Goal: Task Accomplishment & Management: Manage account settings

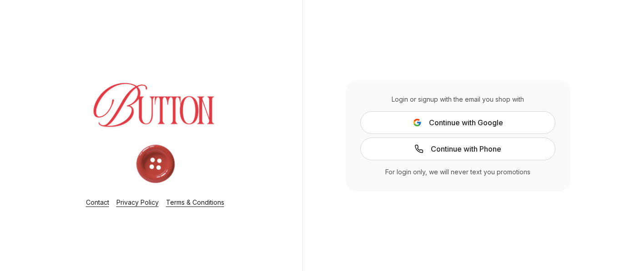
click at [166, 103] on img at bounding box center [155, 119] width 175 height 138
click at [157, 150] on img at bounding box center [155, 119] width 175 height 138
click at [452, 150] on span "Continue with Phone" at bounding box center [465, 149] width 70 height 11
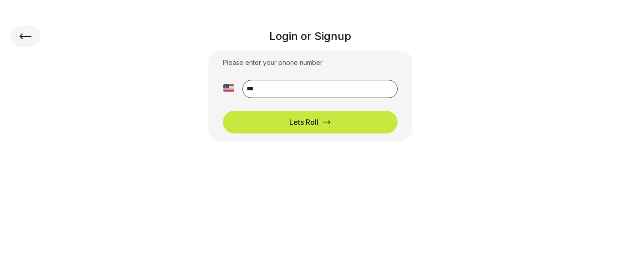
click at [302, 90] on input "**" at bounding box center [319, 89] width 155 height 18
type input "**********"
click at [302, 124] on div "Lets Roll" at bounding box center [303, 122] width 29 height 11
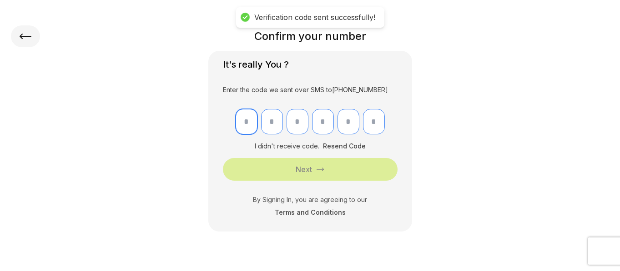
click at [247, 125] on input "text" at bounding box center [246, 121] width 22 height 25
type input "*"
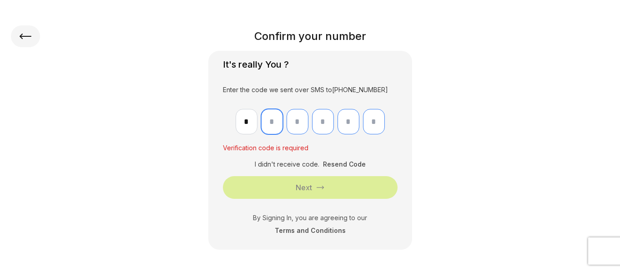
type input "*"
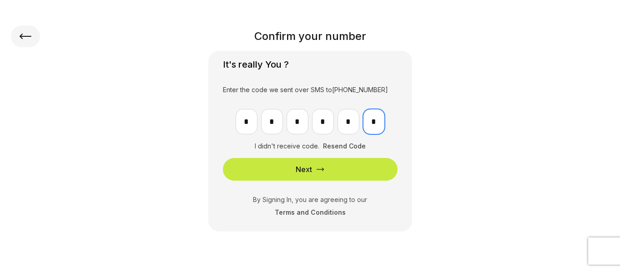
type input "*"
click at [258, 160] on button "Next" at bounding box center [310, 169] width 175 height 23
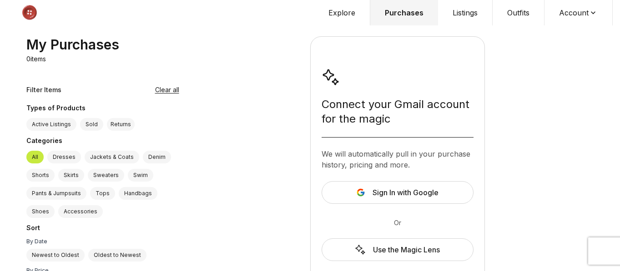
click at [463, 10] on button "Listings" at bounding box center [465, 12] width 55 height 25
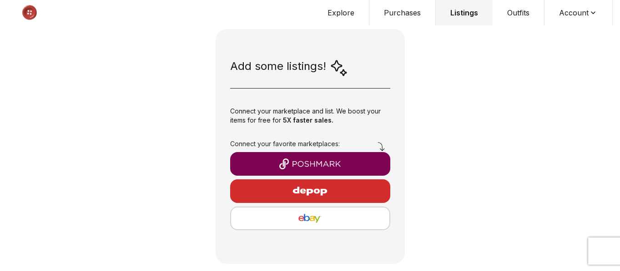
click at [575, 14] on button "Account" at bounding box center [578, 12] width 68 height 25
click at [345, 10] on button "Explore" at bounding box center [341, 12] width 56 height 25
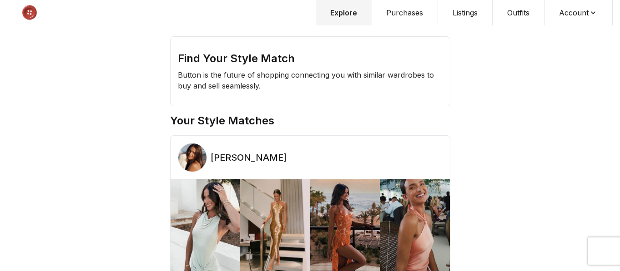
click at [397, 15] on button "Purchases" at bounding box center [404, 12] width 66 height 25
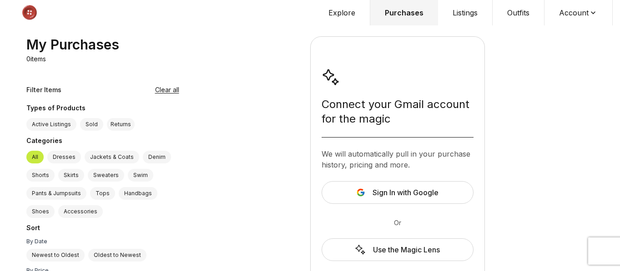
click at [65, 126] on label "Active Listings" at bounding box center [51, 124] width 50 height 13
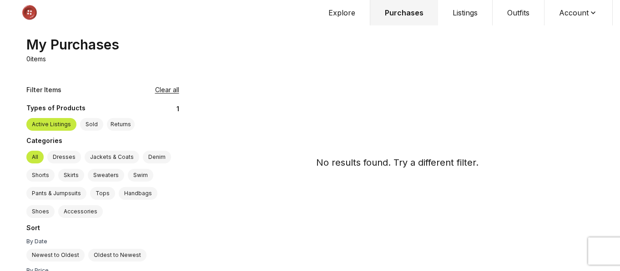
click at [37, 158] on label "All" at bounding box center [34, 157] width 17 height 13
click at [110, 50] on div "My Purchases" at bounding box center [72, 44] width 93 height 16
click at [465, 12] on button "Listings" at bounding box center [465, 12] width 55 height 25
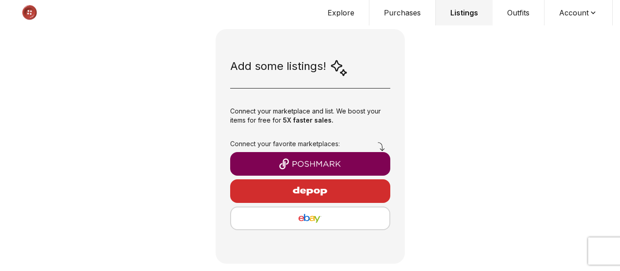
click at [389, 12] on button "Purchases" at bounding box center [402, 12] width 66 height 25
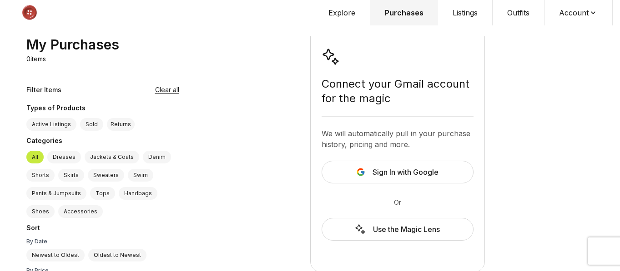
scroll to position [22, 0]
click at [389, 172] on span "Sign In with Google" at bounding box center [405, 170] width 66 height 11
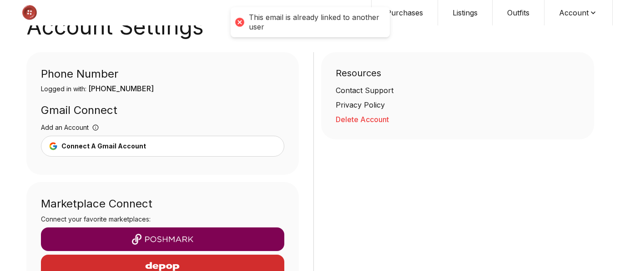
scroll to position [22, 0]
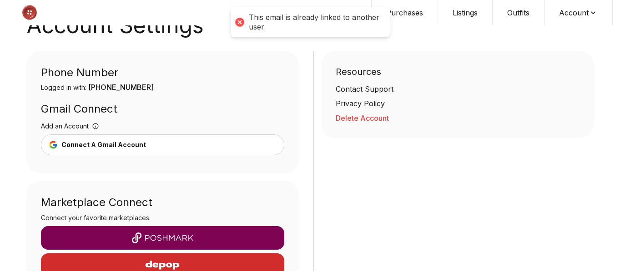
click at [186, 152] on button "Connect A Gmail Account" at bounding box center [163, 145] width 244 height 21
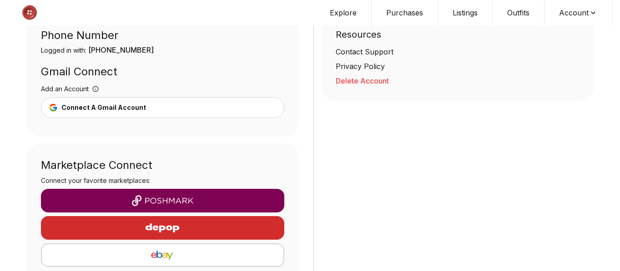
scroll to position [86, 0]
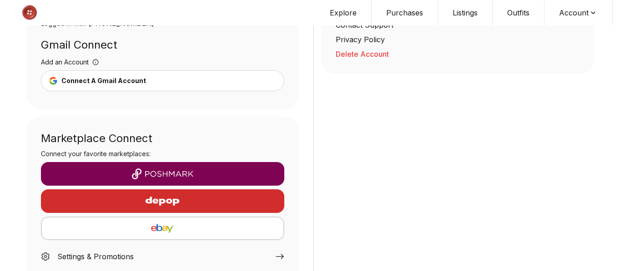
click at [260, 172] on img "button" at bounding box center [162, 174] width 229 height 11
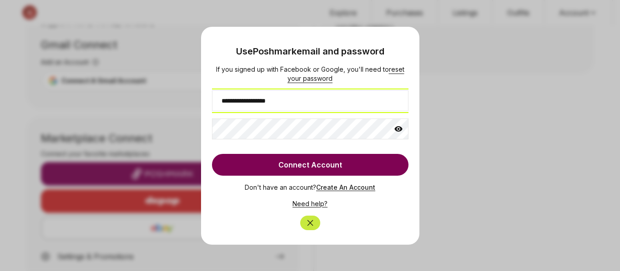
type input "**********"
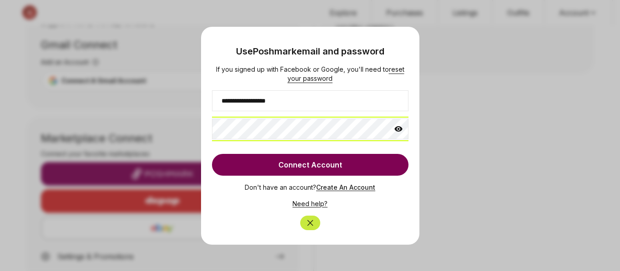
click at [212, 154] on button "Connect Account" at bounding box center [310, 165] width 196 height 22
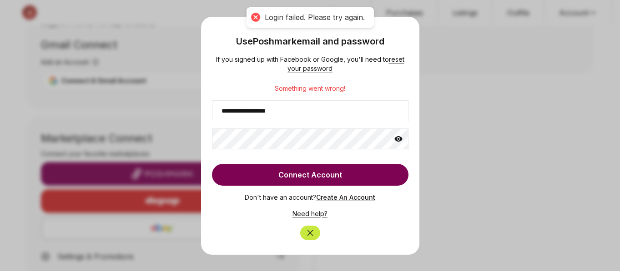
click at [398, 140] on icon at bounding box center [398, 138] width 8 height 5
click at [350, 171] on button "Connect Account" at bounding box center [310, 175] width 196 height 22
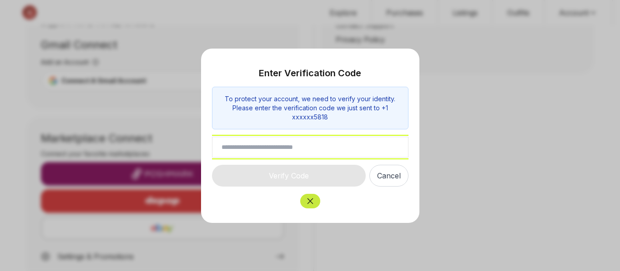
click at [375, 153] on input "text" at bounding box center [310, 147] width 196 height 21
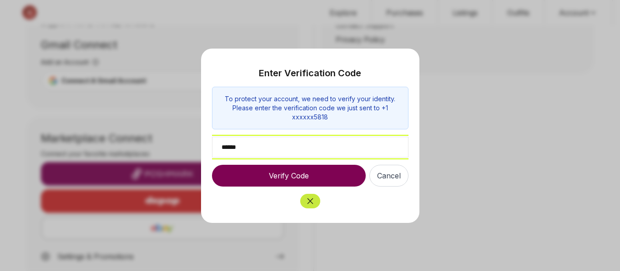
type input "******"
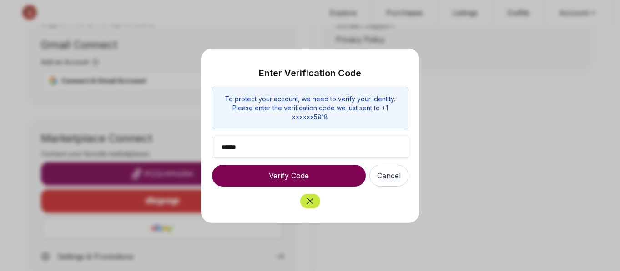
click at [352, 172] on button "Verify Code" at bounding box center [289, 176] width 154 height 22
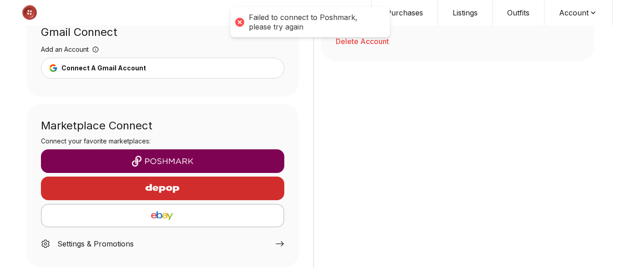
scroll to position [101, 0]
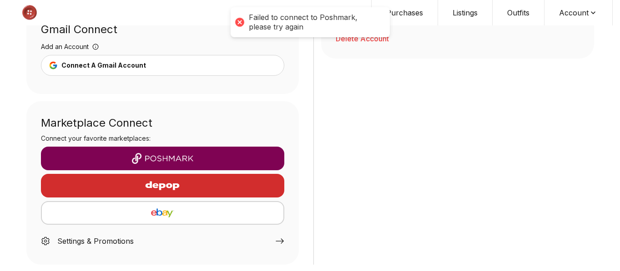
click at [236, 155] on img "button" at bounding box center [162, 158] width 229 height 11
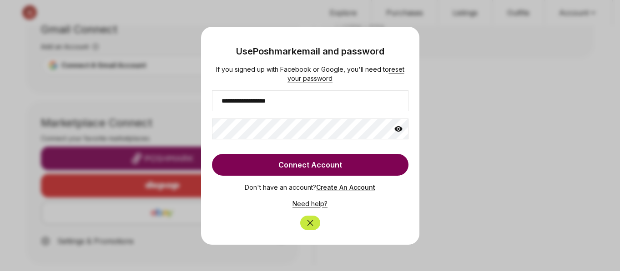
type input "**********"
click at [277, 166] on button "Connect Account" at bounding box center [310, 165] width 196 height 22
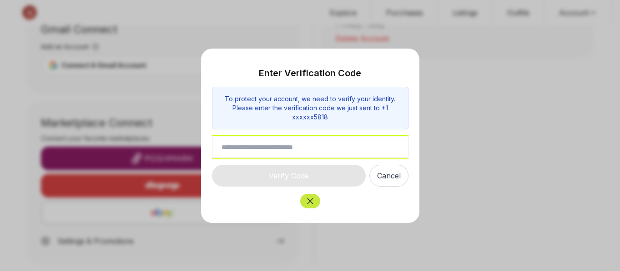
click at [282, 149] on input "text" at bounding box center [310, 147] width 196 height 21
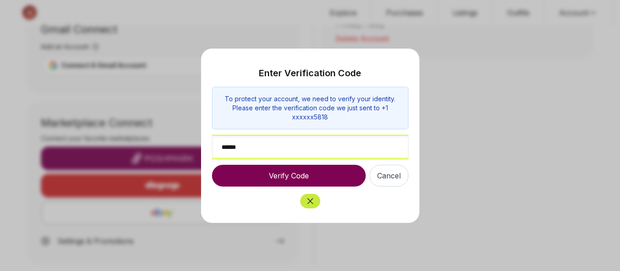
type input "******"
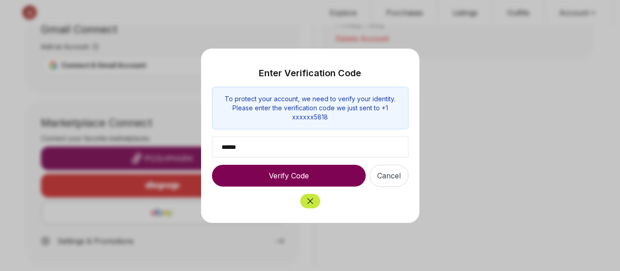
click at [317, 175] on button "Verify Code" at bounding box center [289, 176] width 154 height 22
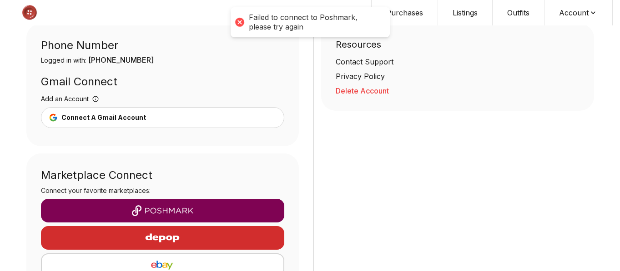
scroll to position [0, 0]
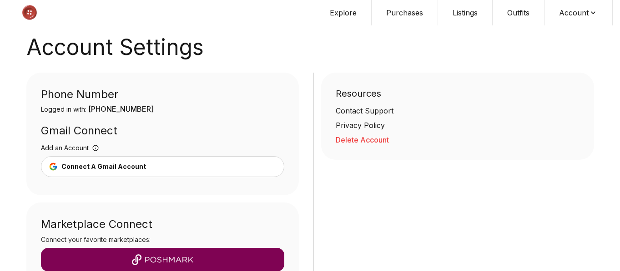
click at [406, 17] on button "Purchases" at bounding box center [404, 12] width 66 height 25
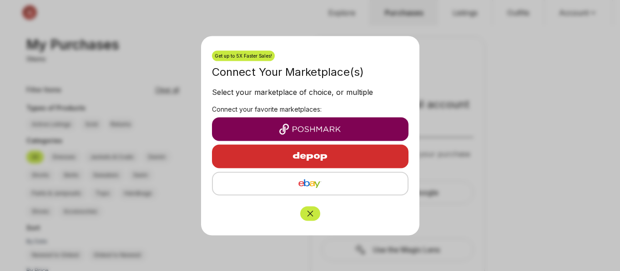
click at [308, 217] on icon "Close" at bounding box center [309, 213] width 9 height 9
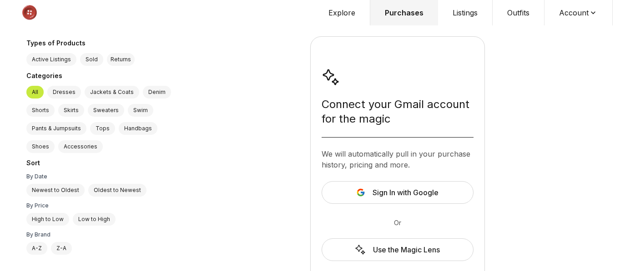
click at [423, 189] on span "Sign In with Google" at bounding box center [405, 192] width 66 height 11
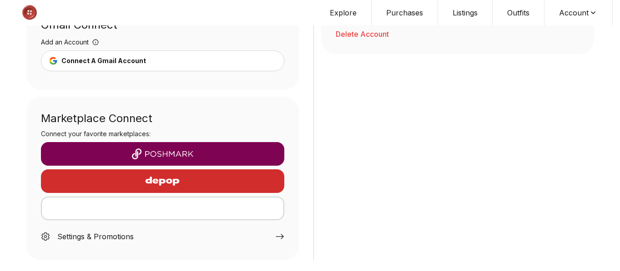
scroll to position [105, 0]
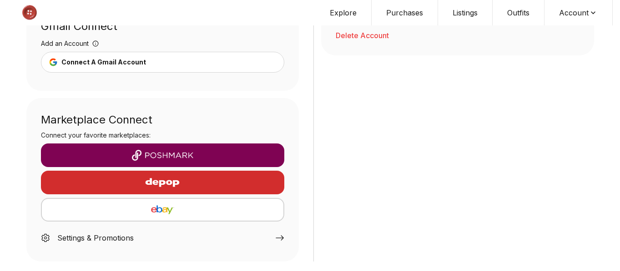
click at [225, 156] on img "button" at bounding box center [162, 155] width 229 height 11
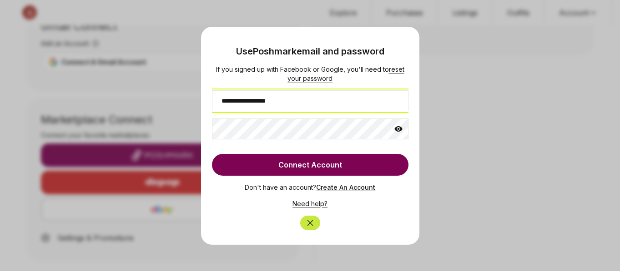
type input "**********"
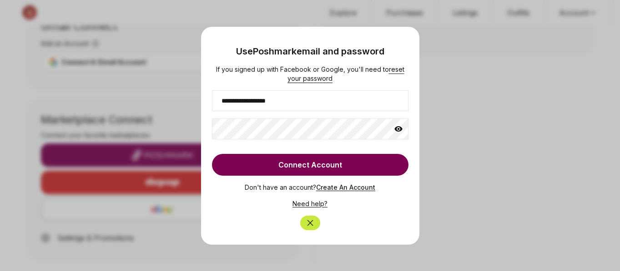
click at [245, 168] on button "Connect Account" at bounding box center [310, 165] width 196 height 22
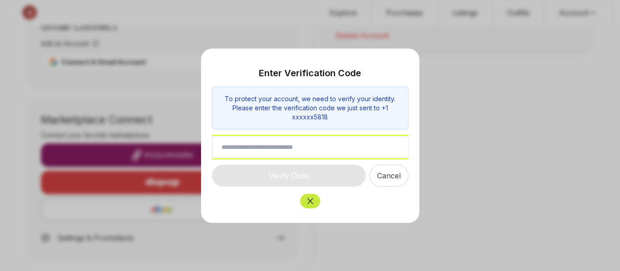
click at [262, 151] on input "text" at bounding box center [310, 147] width 196 height 21
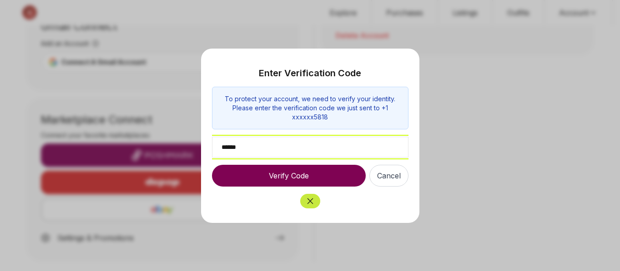
type input "******"
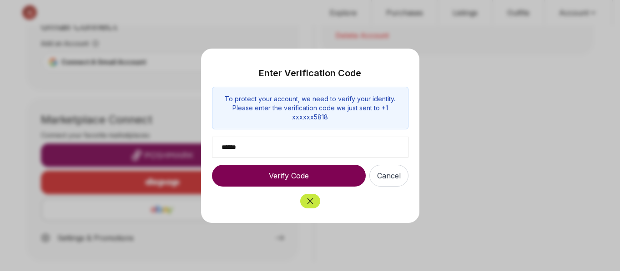
click at [263, 173] on button "Verify Code" at bounding box center [289, 176] width 154 height 22
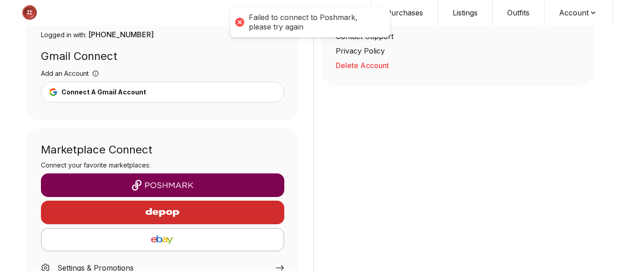
scroll to position [0, 0]
